Goal: Find specific page/section: Find specific page/section

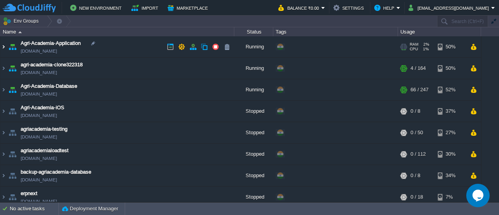
click at [5, 47] on img at bounding box center [3, 46] width 6 height 21
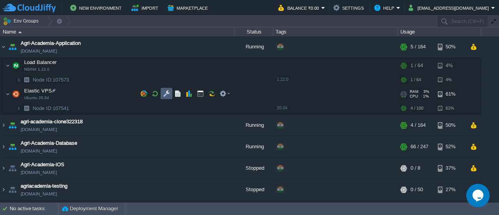
click at [165, 97] on button "button" at bounding box center [166, 93] width 7 height 7
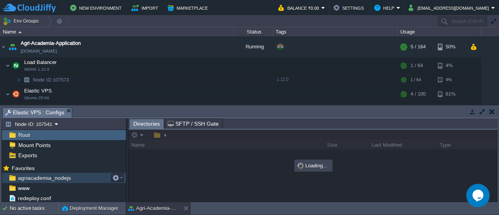
click at [28, 174] on span "agriacademia_nodejs" at bounding box center [44, 177] width 56 height 7
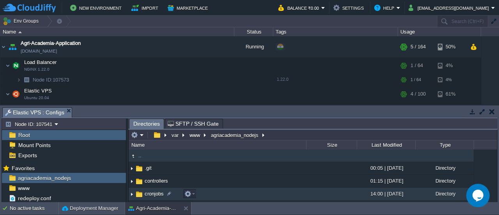
click at [177, 189] on td "cronjobs" at bounding box center [217, 193] width 177 height 13
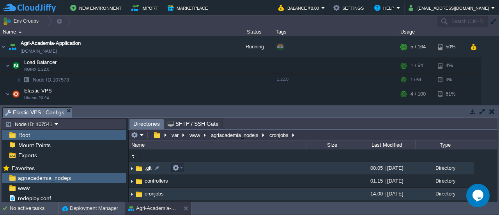
click at [132, 168] on img at bounding box center [132, 168] width 6 height 12
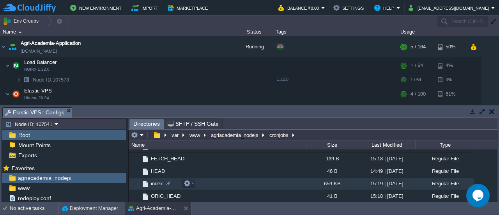
scroll to position [137, 0]
click at [150, 182] on span "index" at bounding box center [157, 183] width 14 height 7
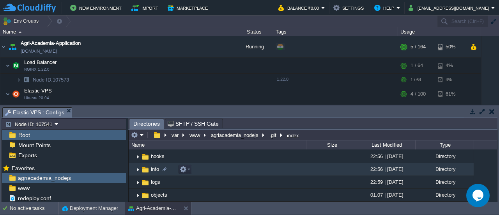
scroll to position [0, 0]
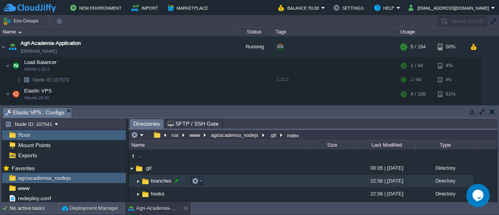
click at [174, 177] on div at bounding box center [176, 180] width 7 height 7
click at [174, 177] on div ".. .git 00:05 | [DATE] Directory .. branches 22:56 | [DATE] Directory hooks 22:…" at bounding box center [313, 175] width 368 height 52
click at [145, 181] on img at bounding box center [145, 181] width 9 height 9
click at [139, 181] on img at bounding box center [138, 181] width 6 height 12
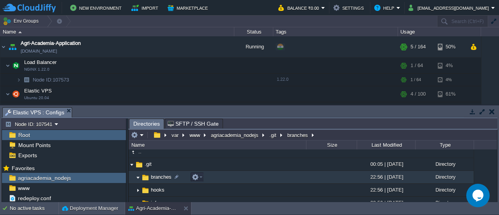
click at [158, 176] on span "branches" at bounding box center [161, 176] width 23 height 7
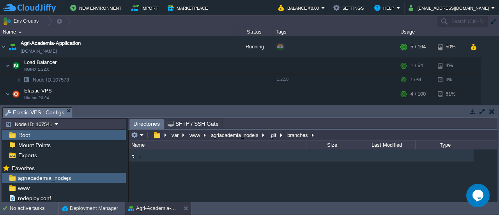
scroll to position [0, 0]
click at [490, 113] on button "button" at bounding box center [491, 111] width 5 height 7
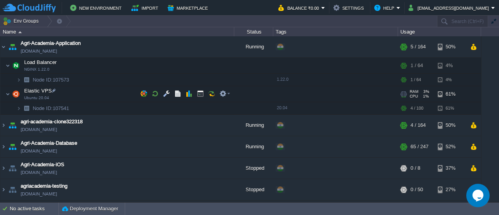
click at [10, 92] on td "Elastic VPS Ubuntu 20.04" at bounding box center [117, 94] width 234 height 16
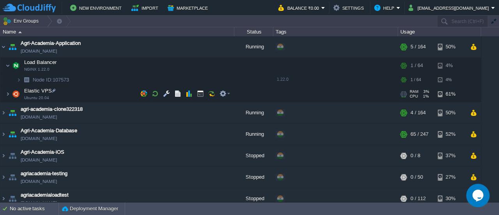
click at [10, 92] on td "Elastic VPS Ubuntu 20.04" at bounding box center [117, 94] width 234 height 16
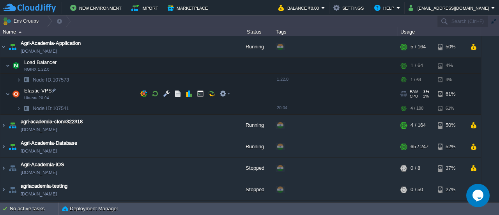
click at [34, 92] on span "Elastic VPS" at bounding box center [38, 90] width 30 height 7
click at [4, 97] on td "Elastic VPS Ubuntu 20.04" at bounding box center [117, 94] width 234 height 16
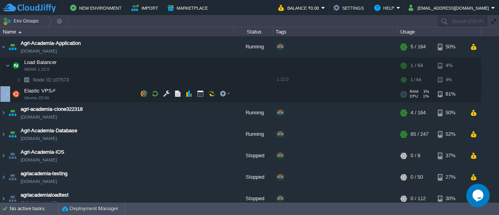
click at [4, 97] on td "Elastic VPS Ubuntu 20.04" at bounding box center [117, 94] width 234 height 16
click at [15, 93] on img at bounding box center [16, 94] width 11 height 16
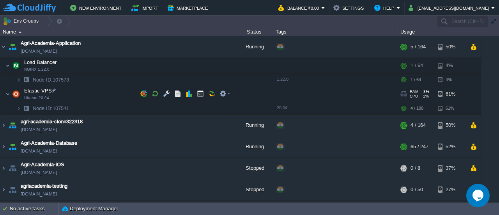
click at [23, 93] on td "Elastic VPS Ubuntu 20.04" at bounding box center [117, 94] width 234 height 16
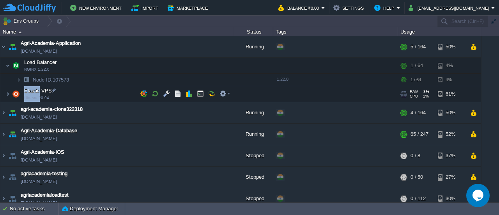
click at [23, 93] on td "Elastic VPS Ubuntu 20.04" at bounding box center [117, 94] width 234 height 16
click at [34, 92] on span "Elastic VPS" at bounding box center [38, 90] width 30 height 7
click at [42, 92] on span "Elastic VPS" at bounding box center [38, 90] width 30 height 7
click at [16, 91] on img at bounding box center [16, 94] width 11 height 16
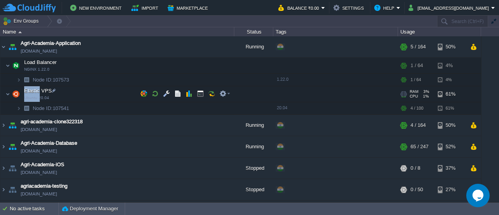
click at [16, 91] on img at bounding box center [16, 94] width 11 height 16
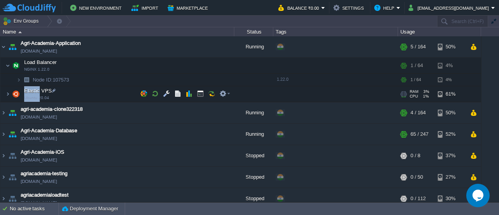
click at [16, 91] on img at bounding box center [16, 94] width 11 height 16
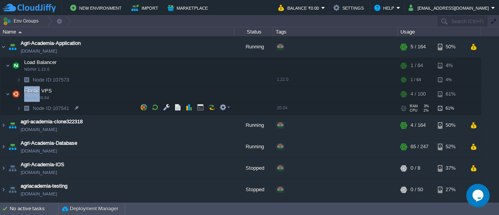
click at [25, 106] on img at bounding box center [26, 108] width 11 height 12
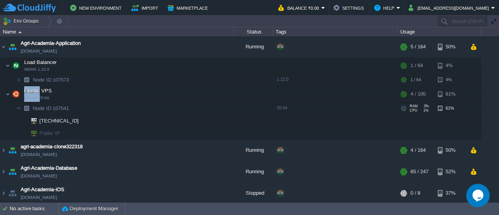
click at [25, 106] on img at bounding box center [26, 108] width 11 height 12
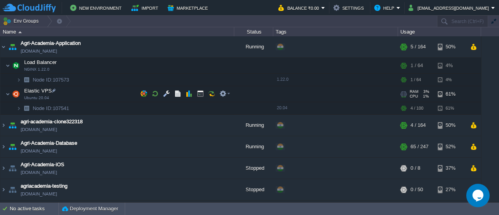
click at [10, 93] on td "Elastic VPS Ubuntu 20.04" at bounding box center [117, 94] width 234 height 16
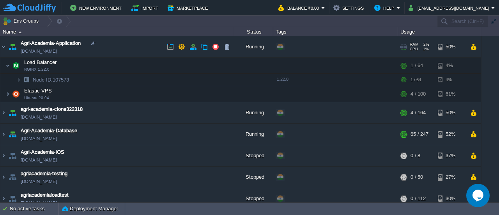
click at [7, 46] on img at bounding box center [12, 46] width 11 height 21
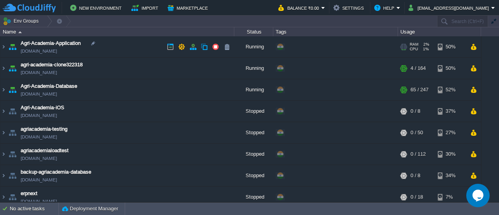
click at [9, 46] on img at bounding box center [12, 46] width 11 height 21
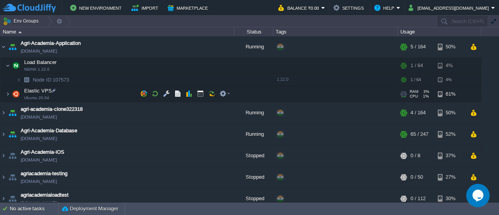
click at [15, 93] on img at bounding box center [16, 94] width 11 height 16
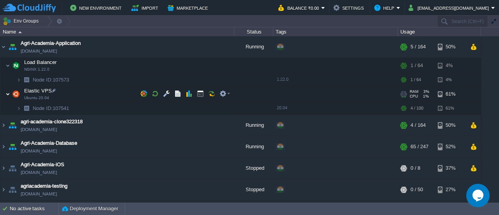
click at [9, 92] on img at bounding box center [7, 94] width 5 height 16
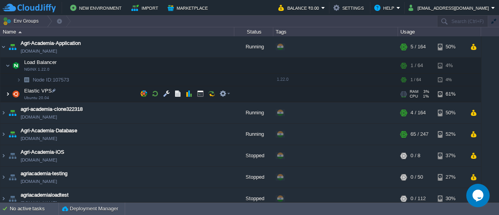
click at [9, 92] on img at bounding box center [7, 94] width 5 height 16
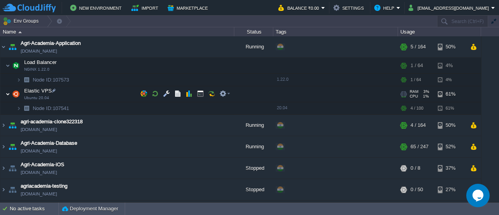
click at [9, 92] on img at bounding box center [7, 94] width 5 height 16
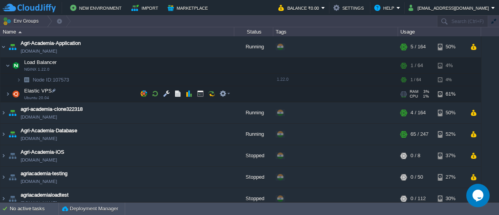
click at [41, 91] on span "Elastic VPS" at bounding box center [38, 90] width 30 height 7
click at [53, 92] on div at bounding box center [53, 90] width 7 height 7
click at [64, 96] on div "Agri-Academia-Application [DOMAIN_NAME] Running + Add to Env Group RAM 2% CPU 1…" at bounding box center [249, 118] width 499 height 165
click at [30, 90] on span "Elastic VPS" at bounding box center [38, 90] width 30 height 7
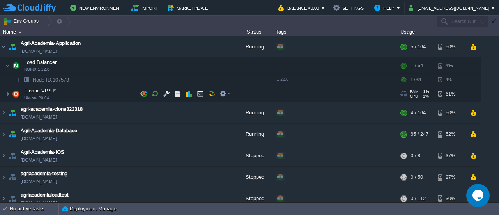
type input "Elastic VPS"
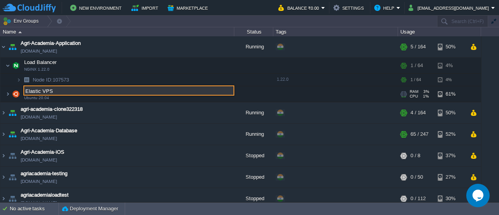
click at [19, 92] on img at bounding box center [16, 94] width 11 height 16
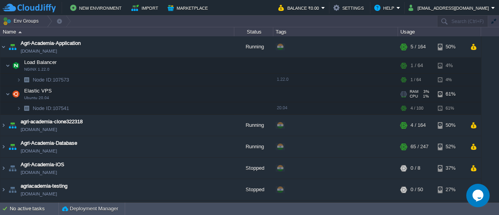
click at [16, 92] on img at bounding box center [16, 94] width 11 height 16
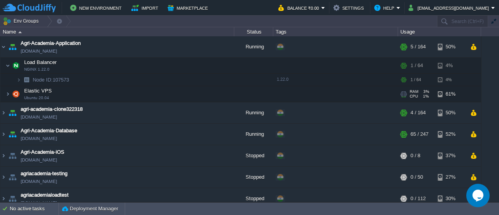
click at [16, 92] on img at bounding box center [16, 94] width 11 height 16
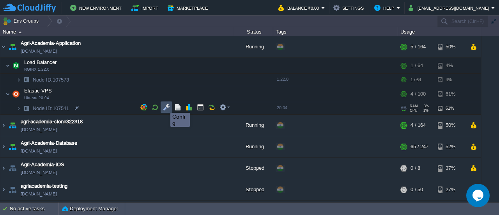
click at [164, 106] on button "button" at bounding box center [166, 107] width 7 height 7
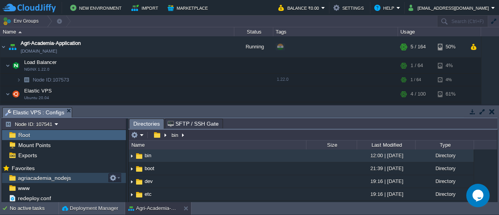
click at [52, 177] on span "agriacademia_nodejs" at bounding box center [44, 177] width 56 height 7
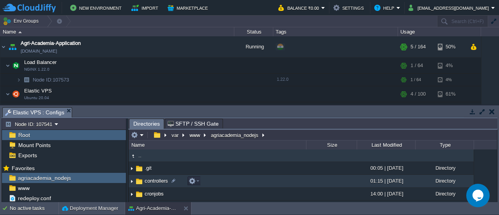
click at [155, 178] on span "controllers" at bounding box center [156, 180] width 26 height 7
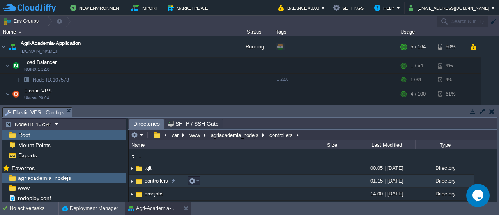
click at [132, 178] on img at bounding box center [132, 181] width 6 height 12
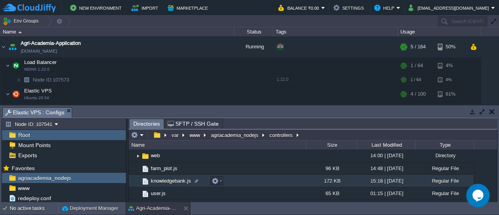
scroll to position [39, 0]
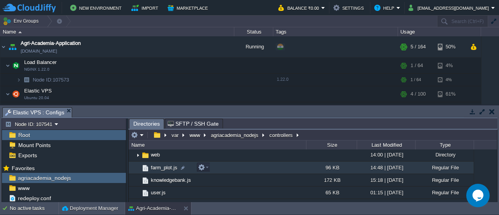
click at [234, 166] on td "farm_plot.js" at bounding box center [217, 167] width 177 height 12
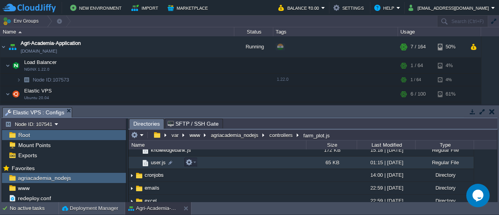
scroll to position [69, 0]
click at [199, 167] on td "user.js" at bounding box center [217, 163] width 177 height 12
click at [250, 159] on td "user.js" at bounding box center [217, 163] width 177 height 12
click at [255, 162] on td "user.js" at bounding box center [217, 163] width 177 height 12
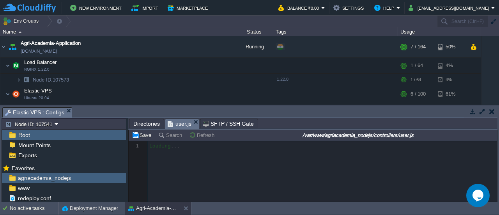
click at [255, 162] on div at bounding box center [313, 171] width 368 height 61
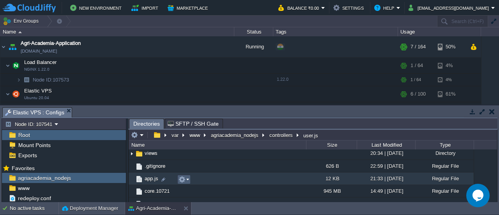
scroll to position [290, 0]
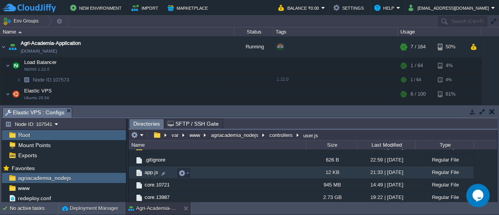
click at [254, 174] on td "app.js" at bounding box center [217, 172] width 177 height 12
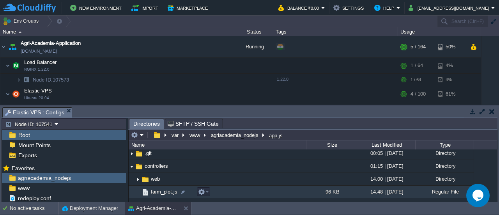
scroll to position [15, 0]
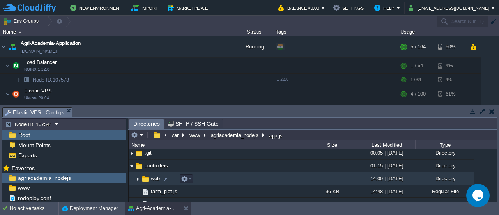
click at [151, 174] on td "web" at bounding box center [217, 178] width 177 height 13
click at [242, 175] on td "web" at bounding box center [217, 178] width 177 height 13
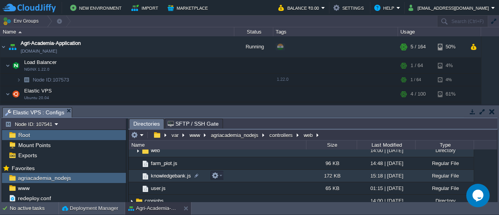
scroll to position [42, 0]
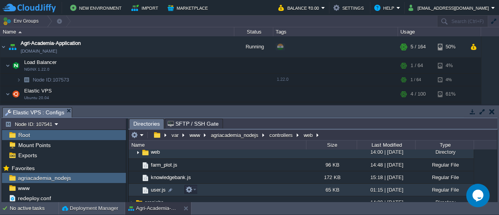
click at [254, 186] on td "user.js" at bounding box center [217, 189] width 177 height 12
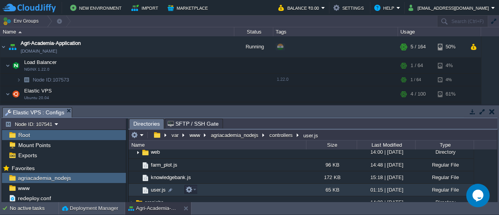
click at [254, 186] on td "user.js" at bounding box center [217, 189] width 177 height 12
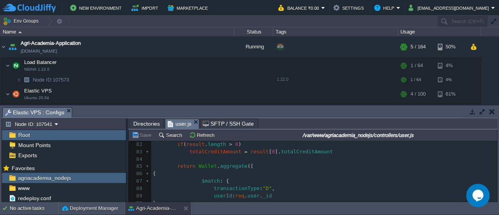
scroll to position [604, 0]
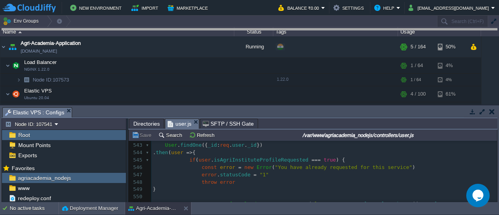
drag, startPoint x: 277, startPoint y: 110, endPoint x: 267, endPoint y: 6, distance: 104.8
